Goal: Use online tool/utility: Utilize a website feature to perform a specific function

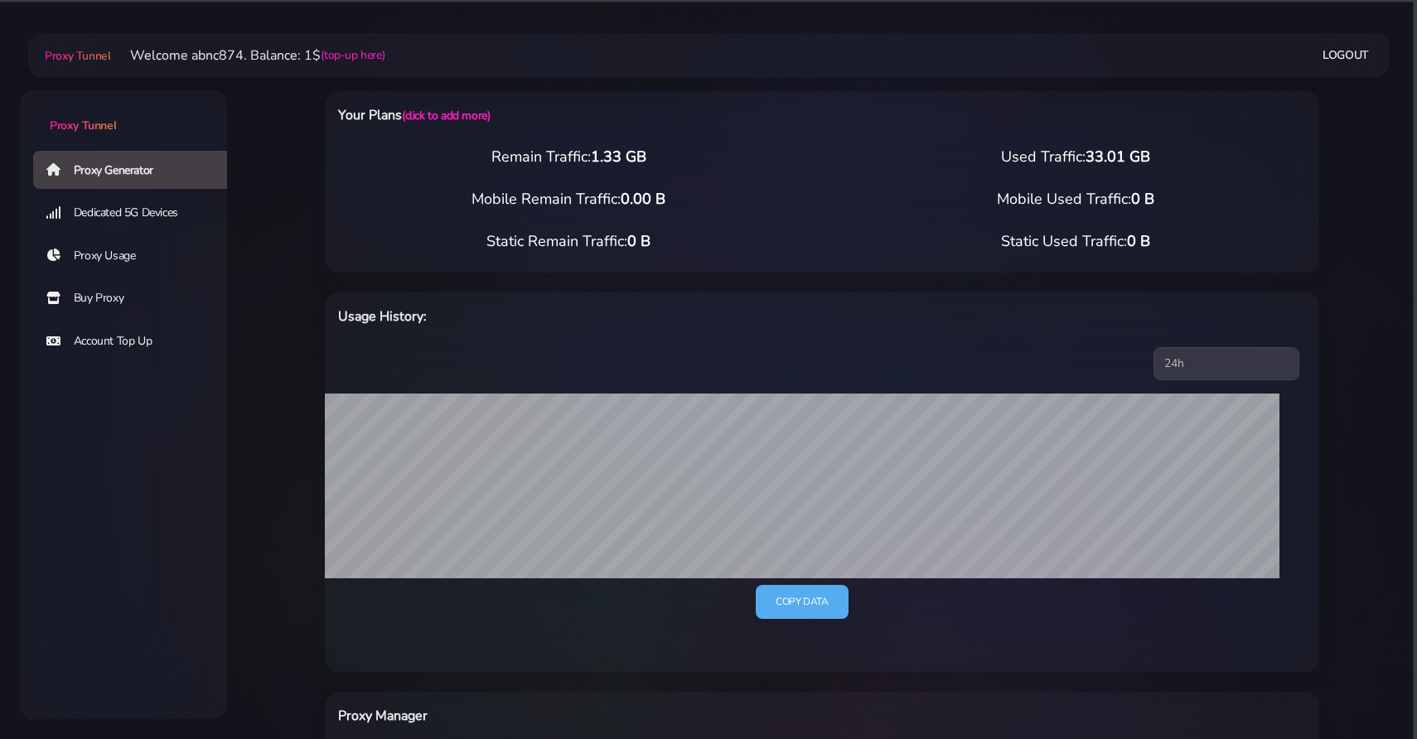
scroll to position [483, 0]
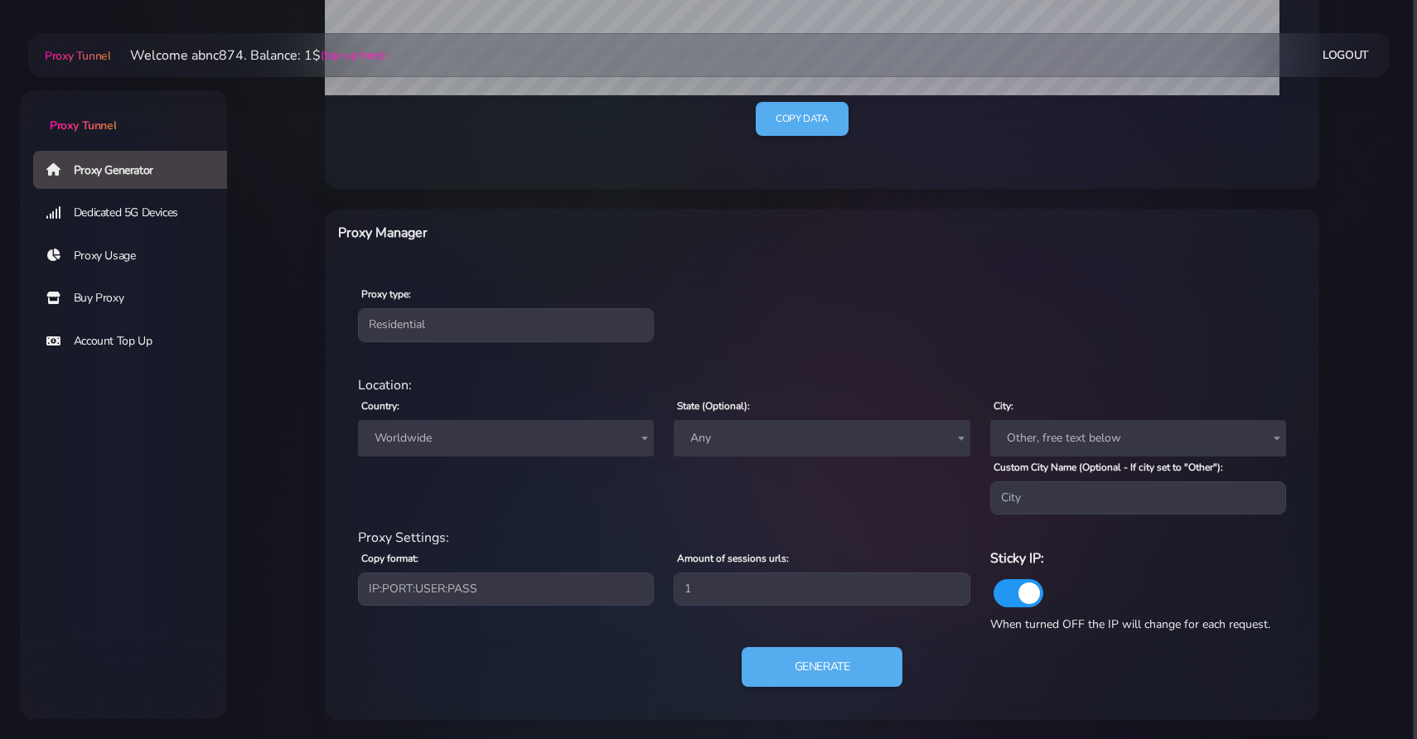
click at [521, 437] on span "Worldwide" at bounding box center [506, 438] width 276 height 23
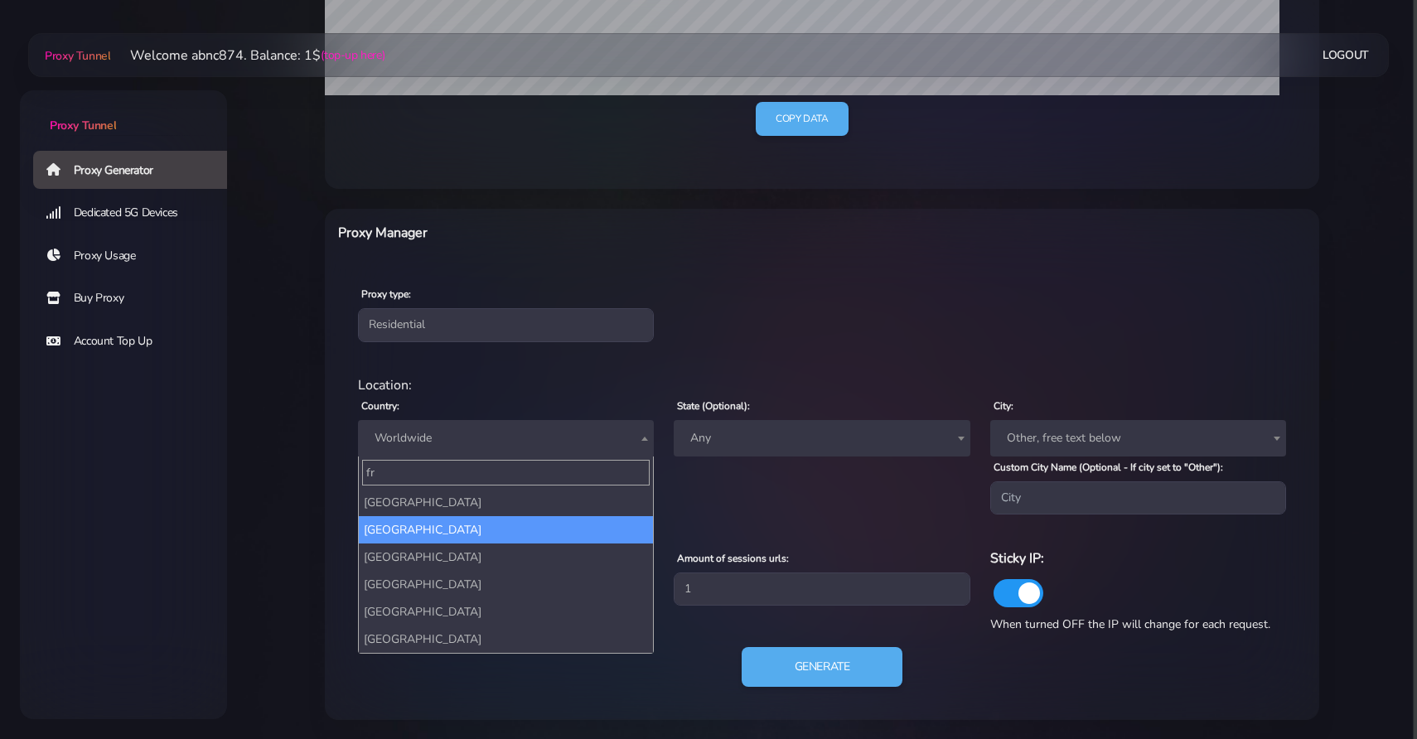
type input "fr"
select select "FR"
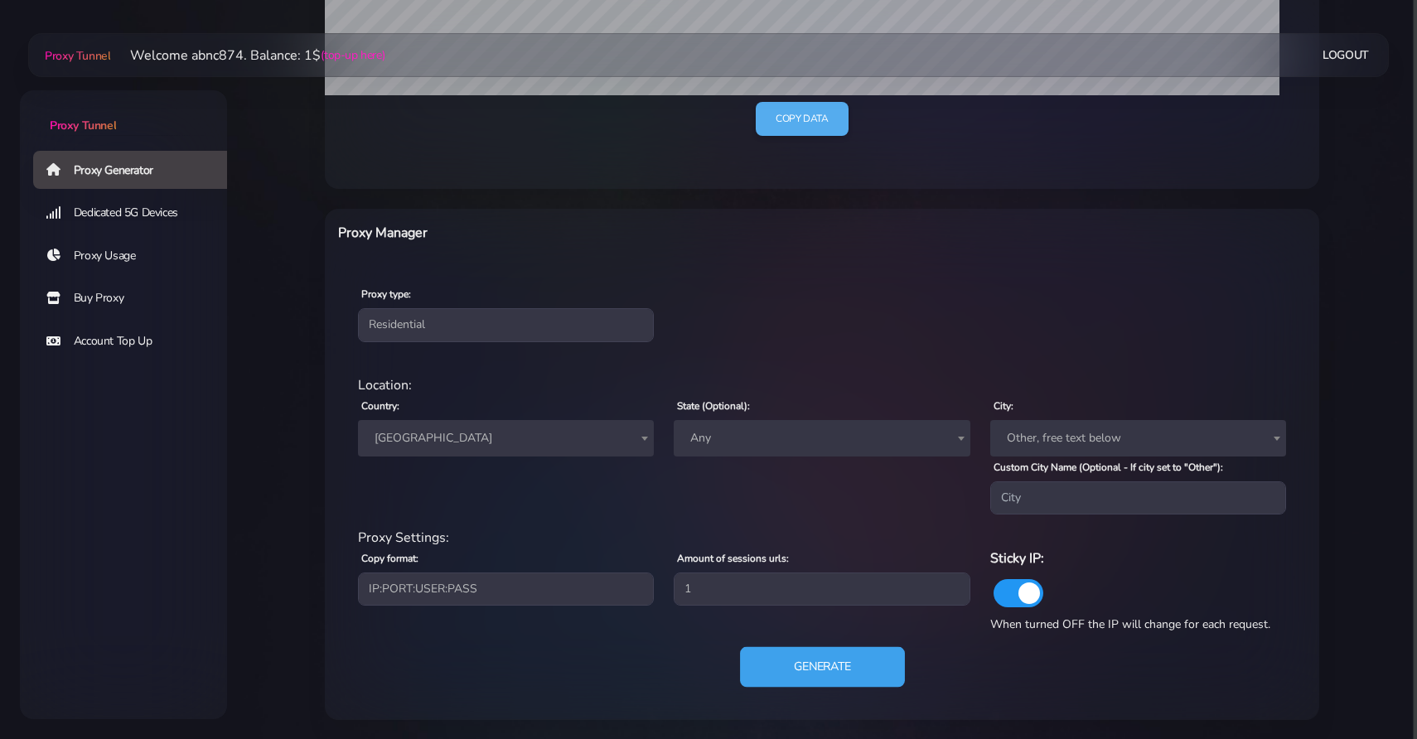
click at [802, 652] on button "Generate" at bounding box center [822, 667] width 165 height 41
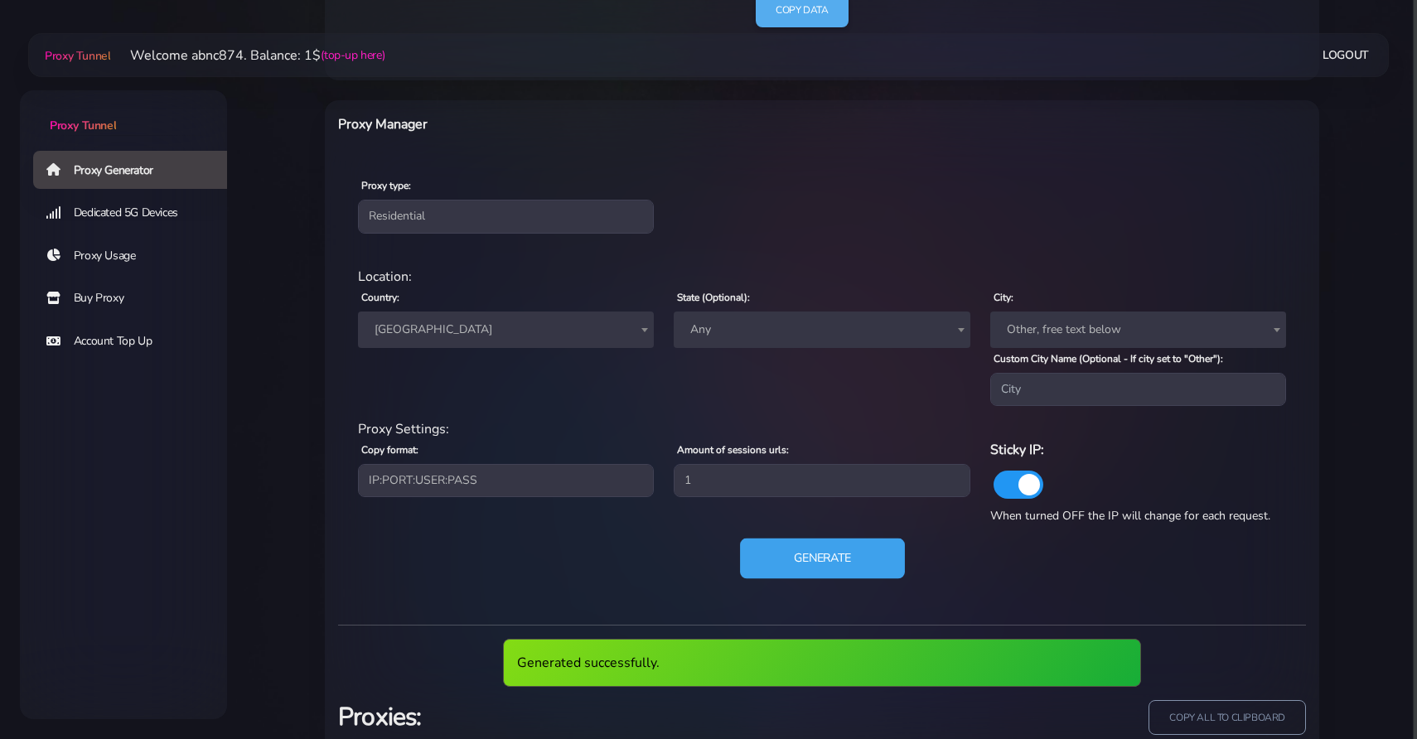
scroll to position [708, 0]
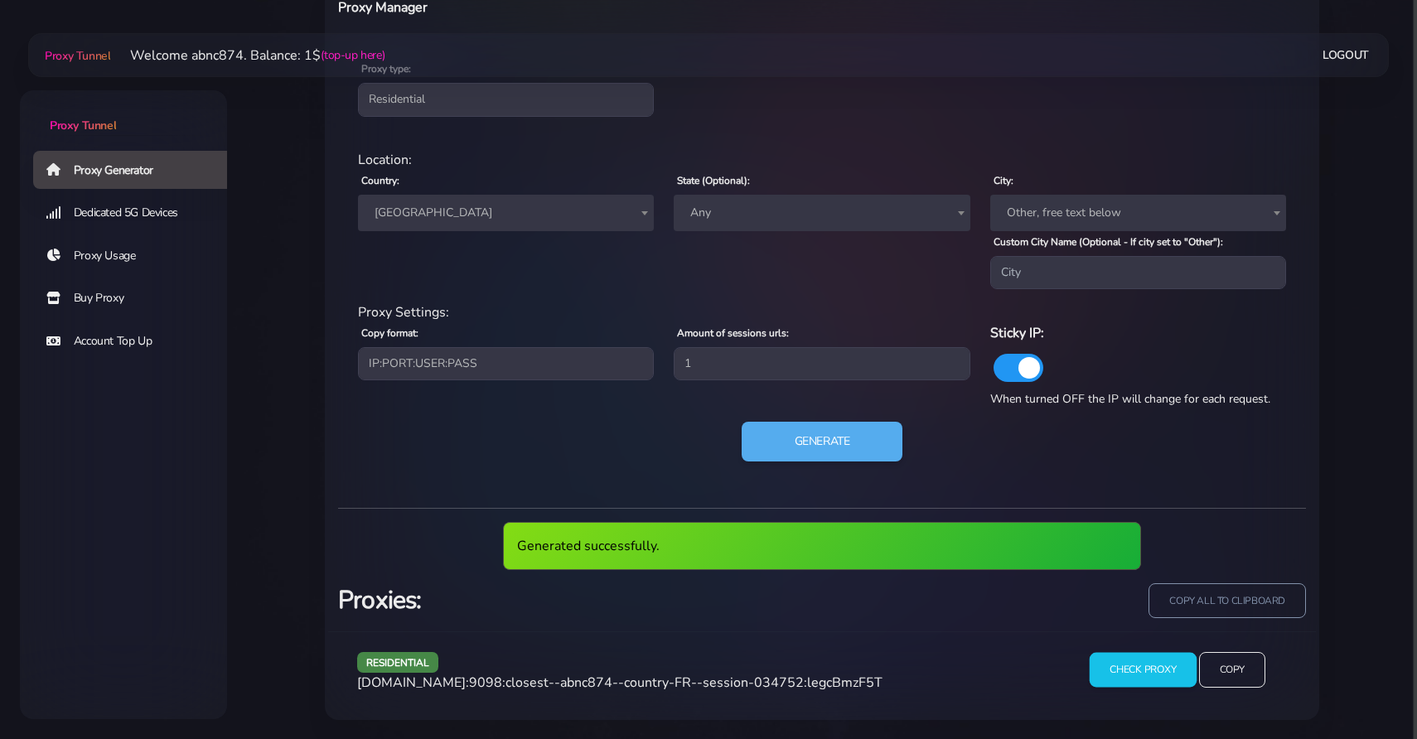
click at [1120, 665] on input "Check Proxy" at bounding box center [1143, 669] width 107 height 35
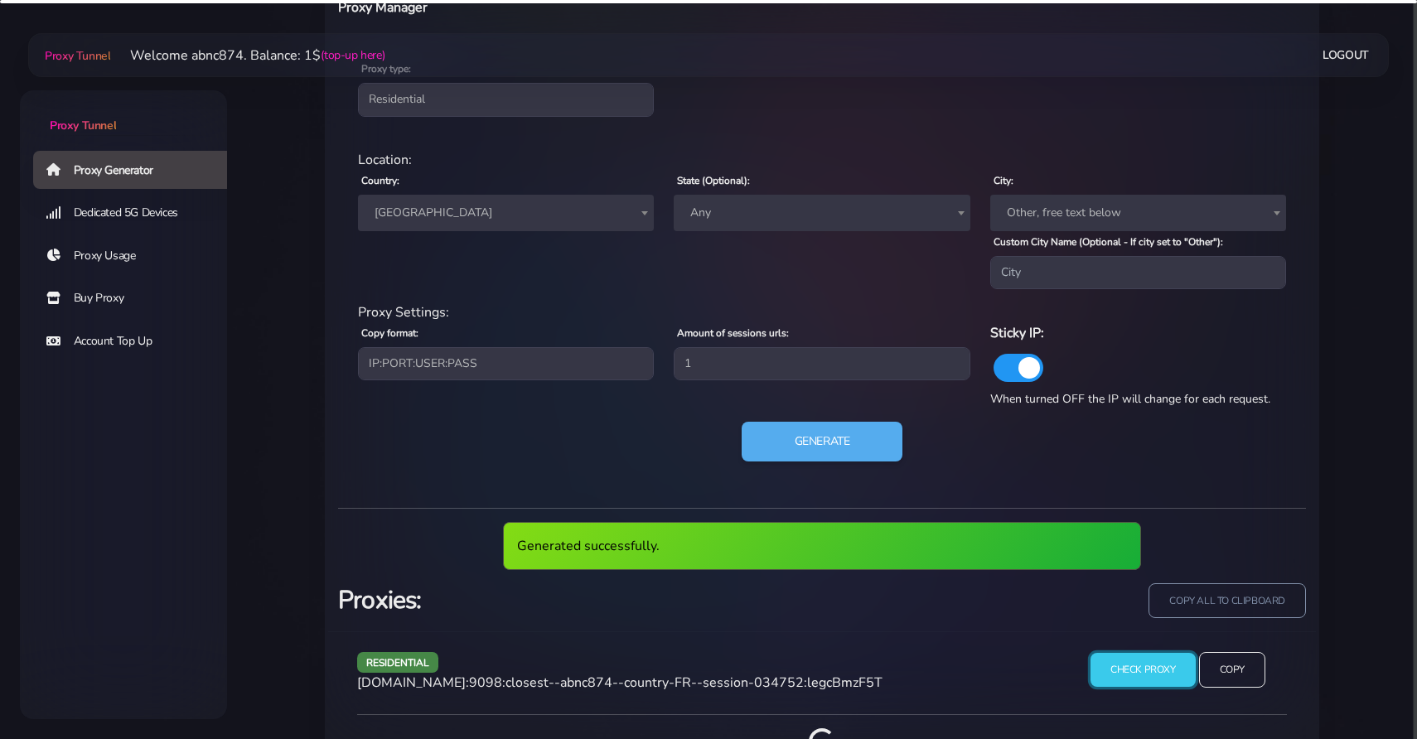
scroll to position [819, 0]
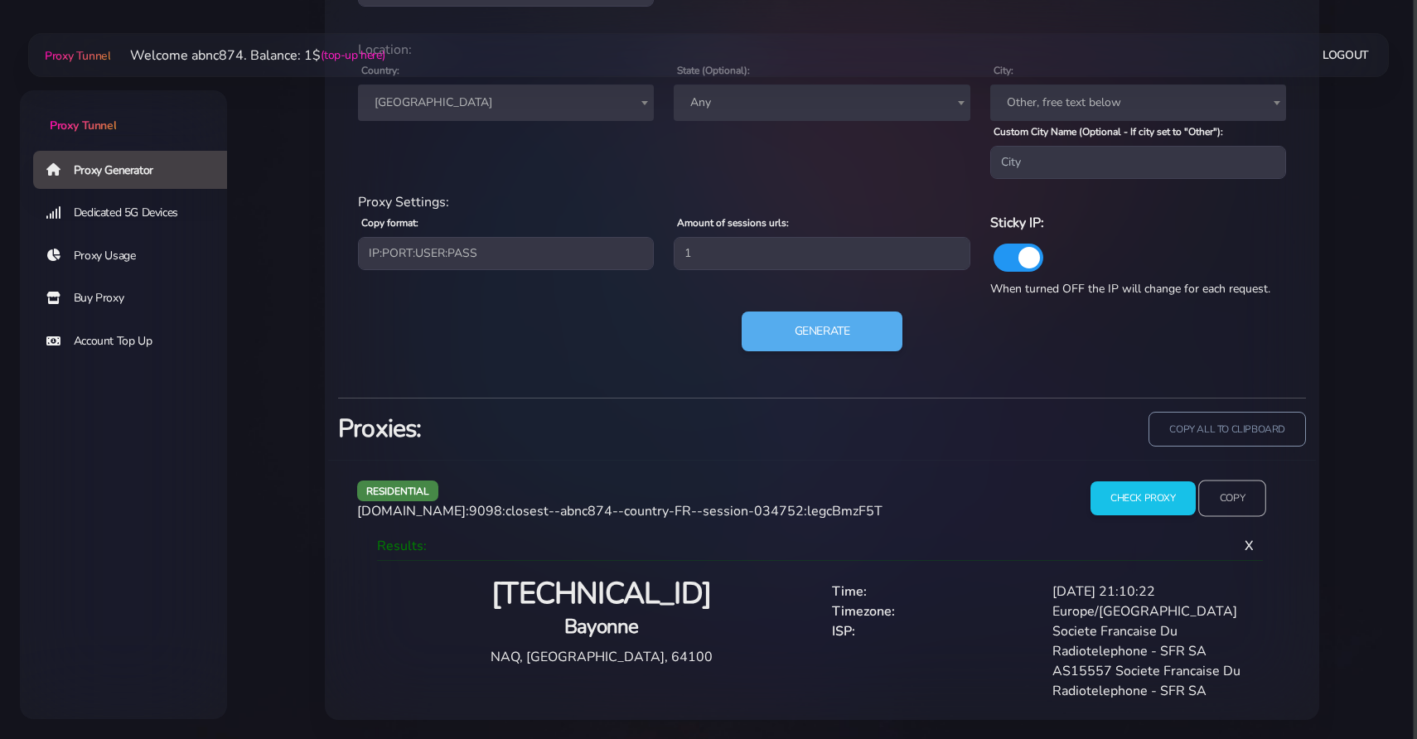
click at [1222, 499] on input "Copy" at bounding box center [1232, 498] width 68 height 36
click at [858, 322] on button "Generate" at bounding box center [822, 332] width 165 height 41
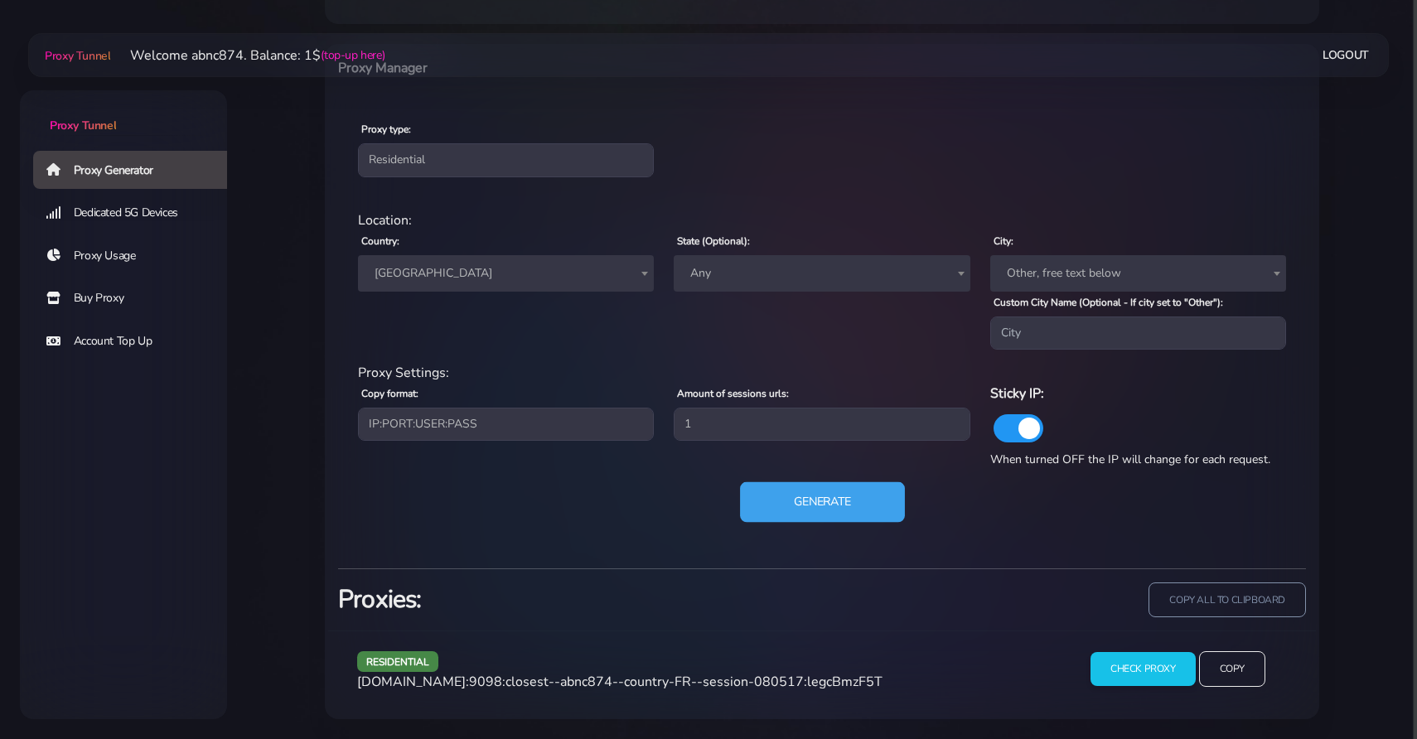
scroll to position [708, 0]
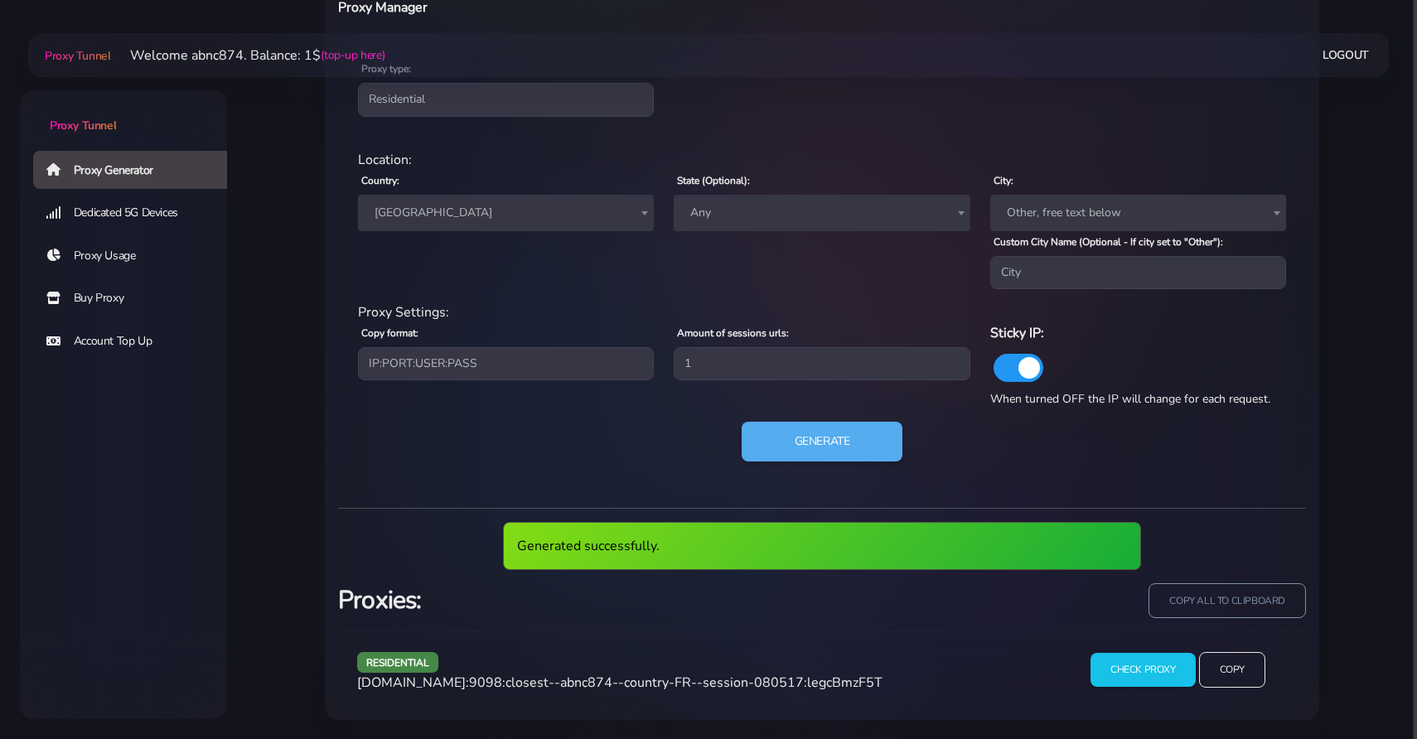
click at [1110, 641] on div "residential [DOMAIN_NAME]:9098:closest--abnc874--country-FR--session-080517:leg…" at bounding box center [822, 675] width 988 height 89
click at [1110, 664] on input "Check Proxy" at bounding box center [1143, 669] width 107 height 35
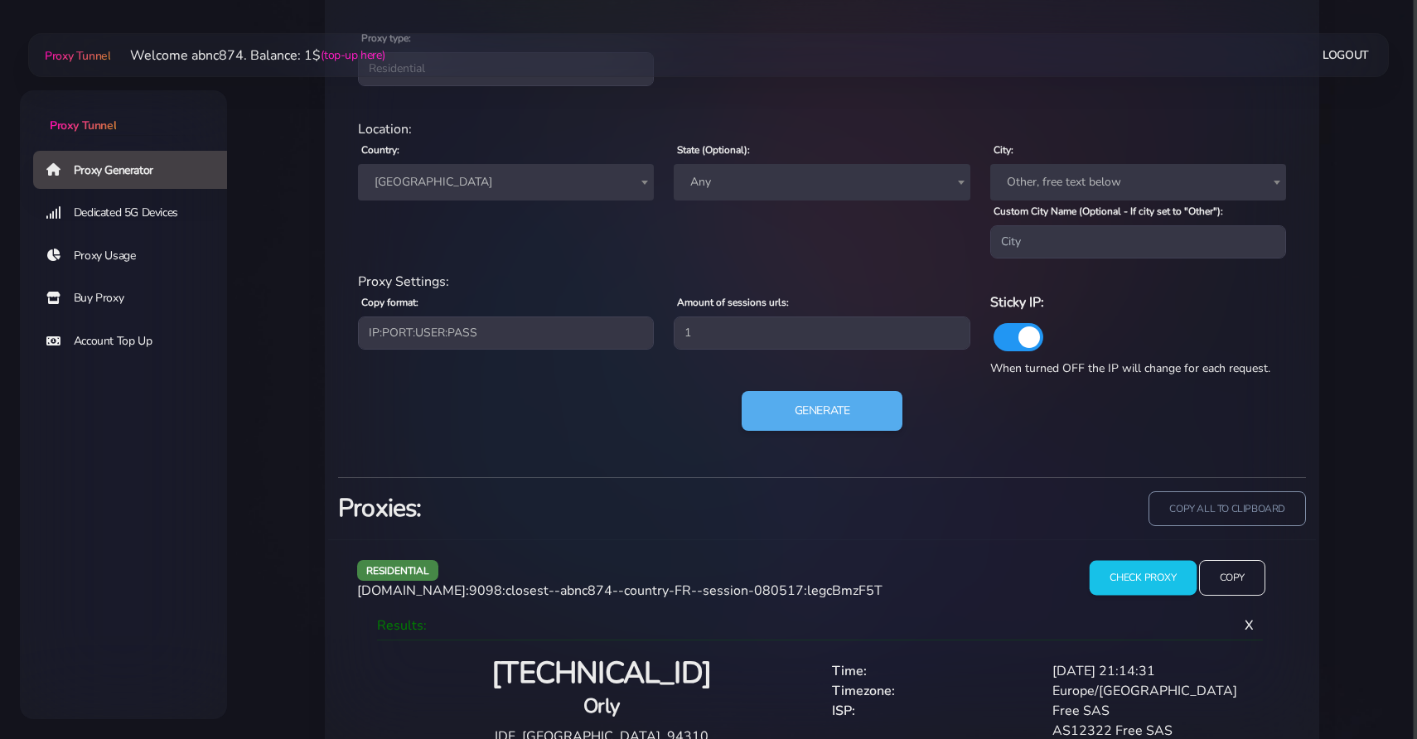
scroll to position [785, 0]
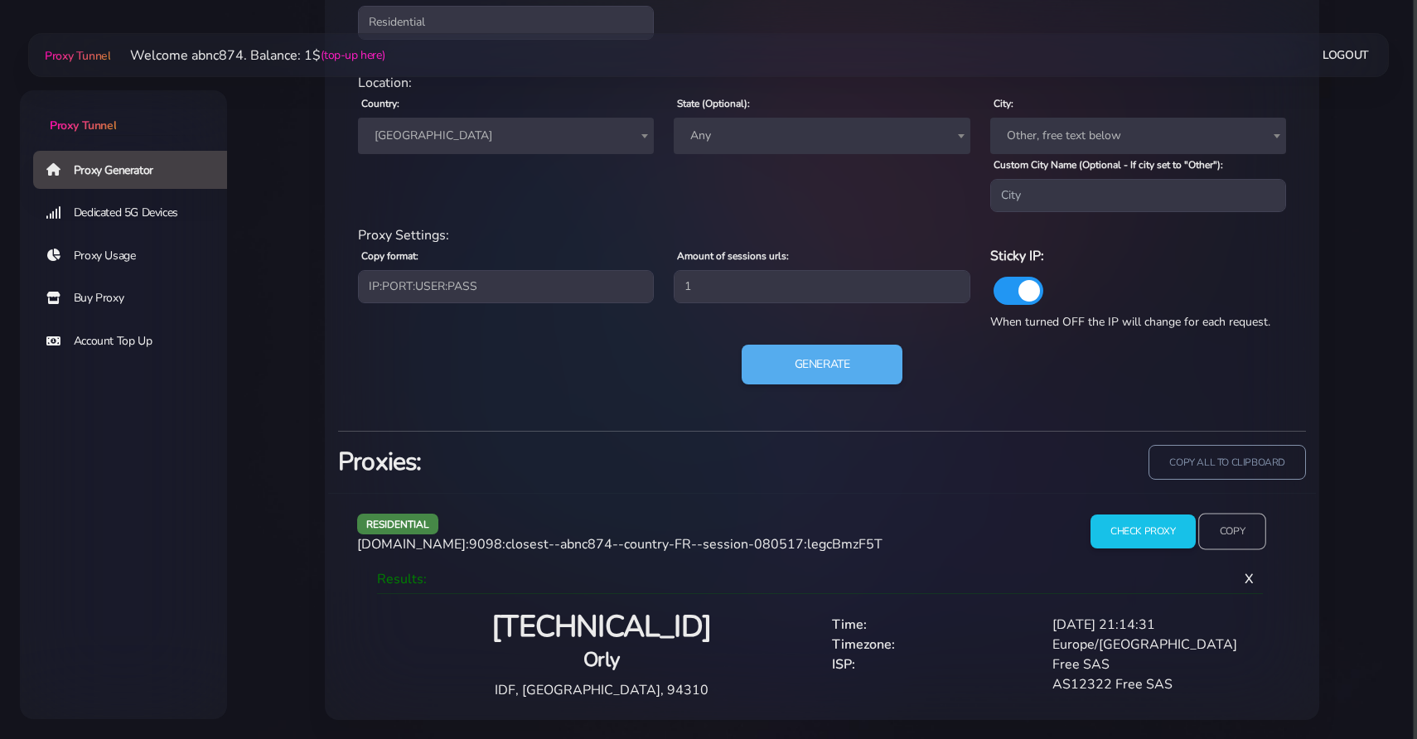
click at [1230, 538] on input "Copy" at bounding box center [1232, 531] width 68 height 36
click at [1235, 529] on input "Copy" at bounding box center [1232, 531] width 68 height 36
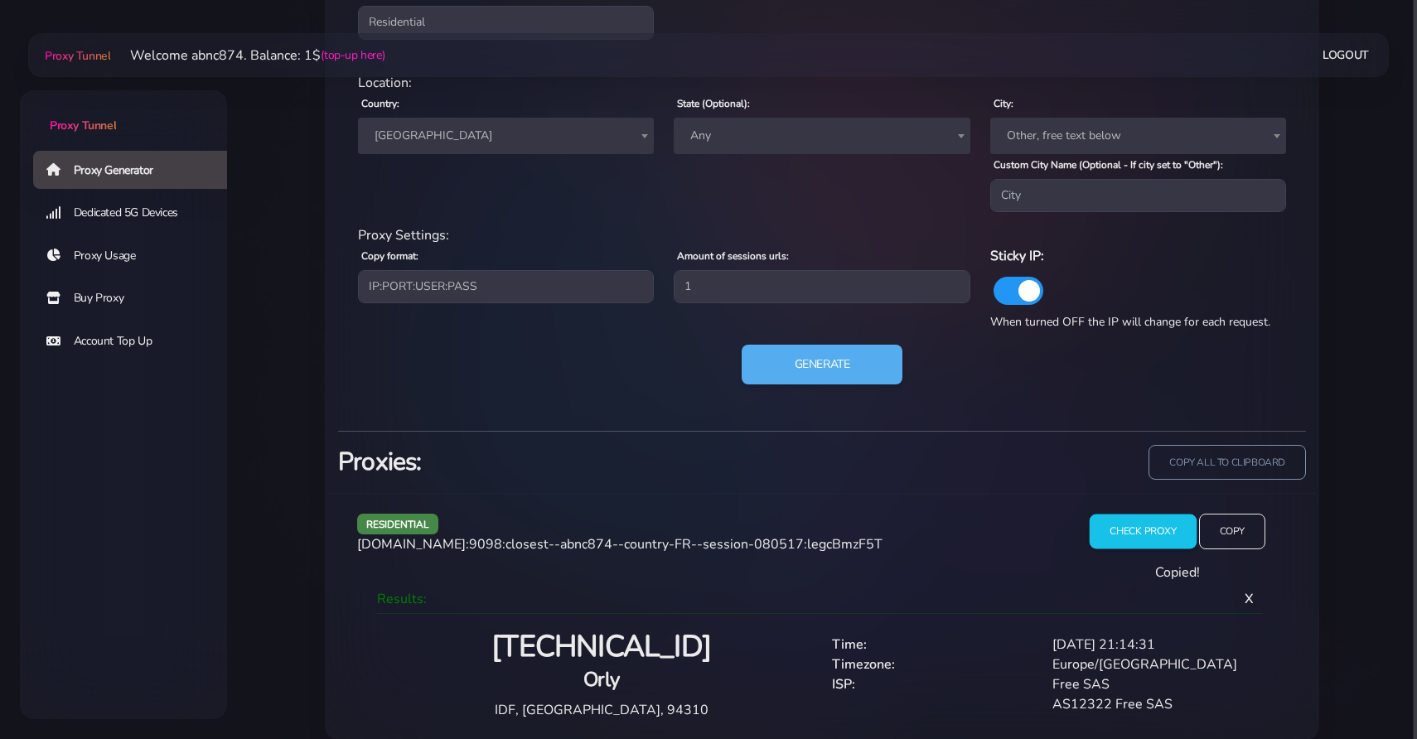
click at [1138, 529] on input "Check Proxy" at bounding box center [1143, 531] width 107 height 35
